Goal: Transaction & Acquisition: Book appointment/travel/reservation

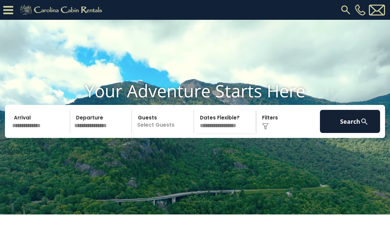
click at [34, 133] on input "text" at bounding box center [40, 121] width 60 height 23
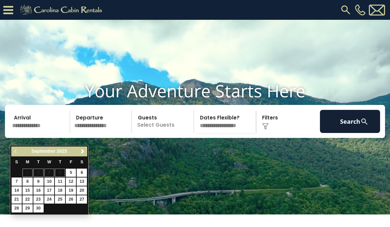
click at [88, 149] on div "Previous Next September 2025 S M T W T F S 1 2 3 4 5 6 7 8 9 10 11 12 13 14 15 …" at bounding box center [49, 180] width 79 height 70
click at [84, 152] on span "Next" at bounding box center [82, 151] width 5 height 5
click at [29, 196] on link "20" at bounding box center [27, 200] width 10 height 8
type input "********"
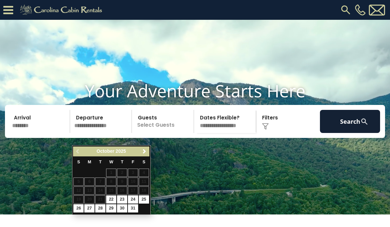
click at [114, 197] on link "22" at bounding box center [111, 200] width 10 height 8
type input "********"
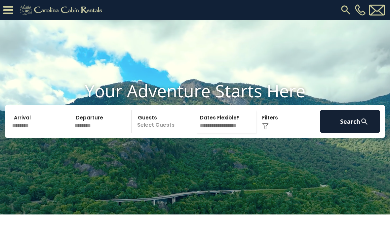
click at [171, 133] on p "Select Guests" at bounding box center [164, 121] width 60 height 23
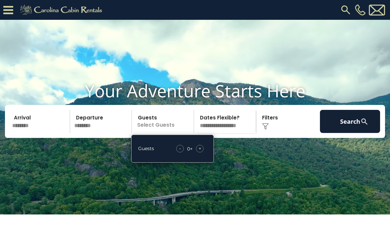
click at [201, 152] on span "+" at bounding box center [200, 148] width 3 height 7
click at [201, 153] on div "+" at bounding box center [200, 149] width 8 height 8
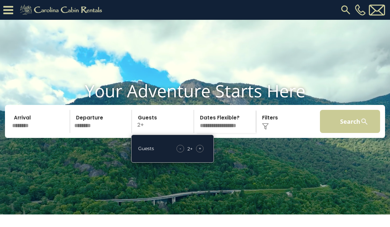
click at [353, 133] on button "Search" at bounding box center [350, 121] width 60 height 23
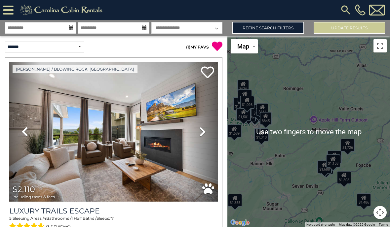
scroll to position [23, 0]
